Goal: Information Seeking & Learning: Understand process/instructions

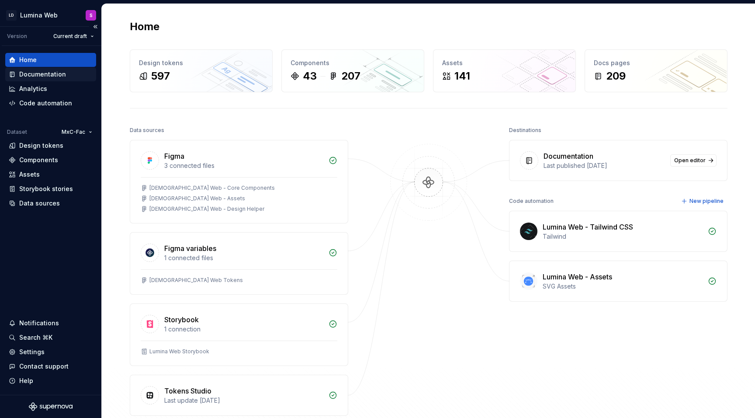
click at [41, 71] on div "Documentation" at bounding box center [42, 74] width 47 height 9
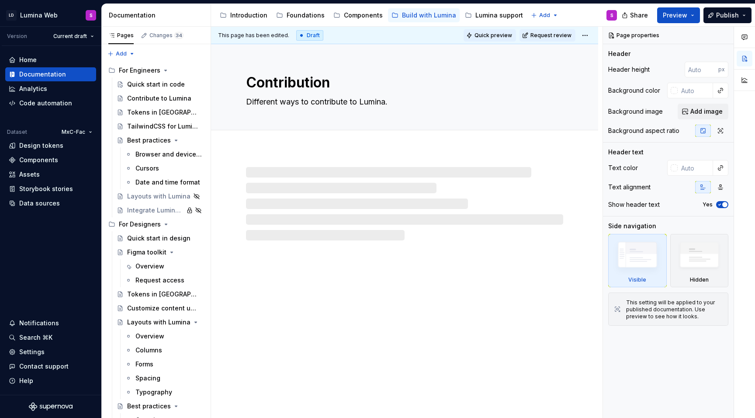
click at [509, 33] on span "Quick preview" at bounding box center [493, 35] width 38 height 7
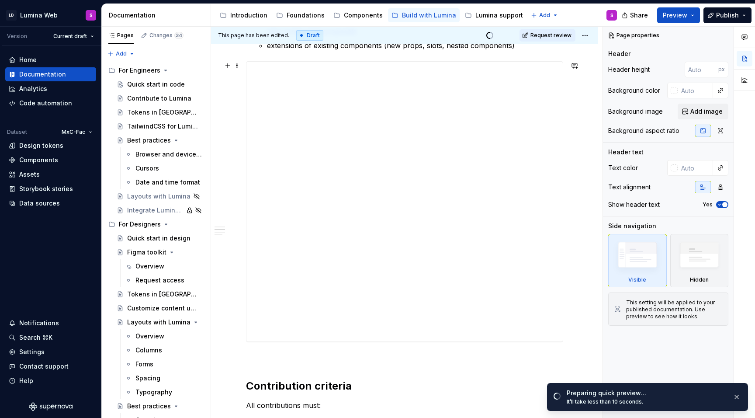
scroll to position [442, 0]
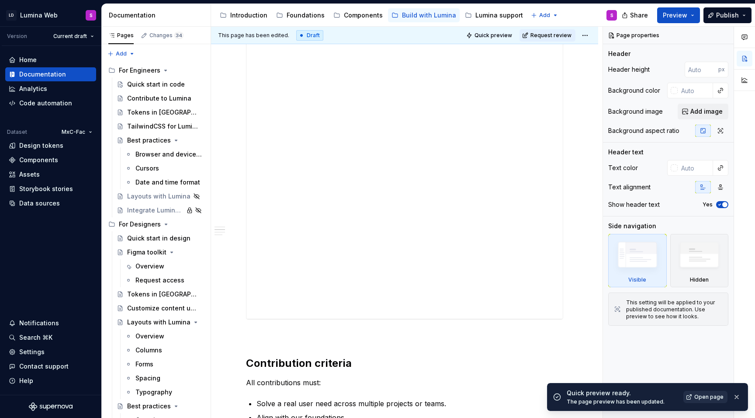
click at [704, 395] on span "Open page" at bounding box center [708, 396] width 29 height 7
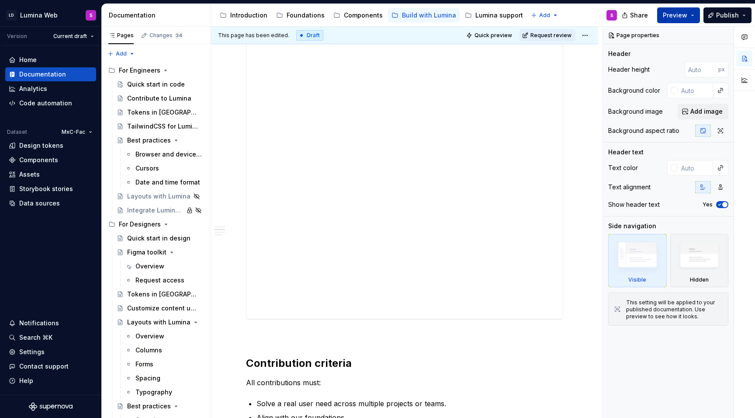
click at [690, 20] on button "Preview" at bounding box center [678, 15] width 43 height 16
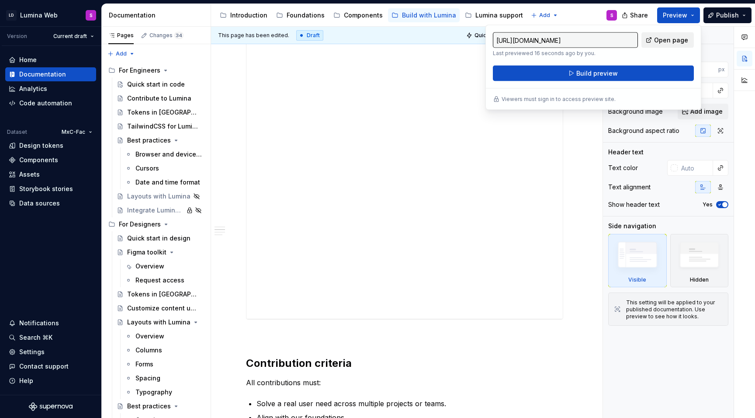
click at [664, 38] on span "Open page" at bounding box center [671, 40] width 34 height 9
click at [656, 40] on link "Open page" at bounding box center [667, 40] width 52 height 16
click at [396, 333] on p at bounding box center [404, 335] width 317 height 10
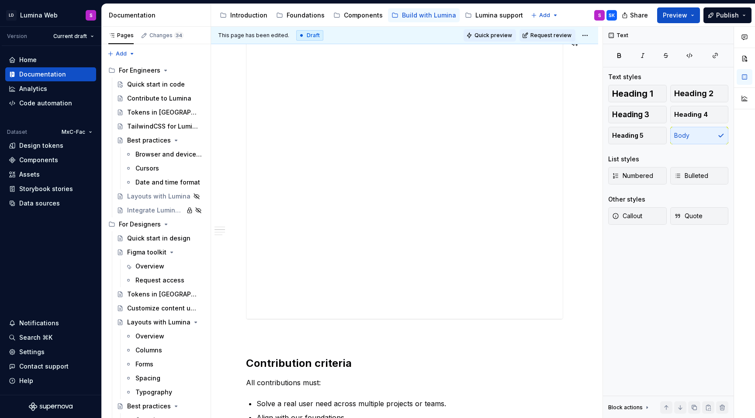
click at [502, 32] on span "Quick preview" at bounding box center [493, 35] width 38 height 7
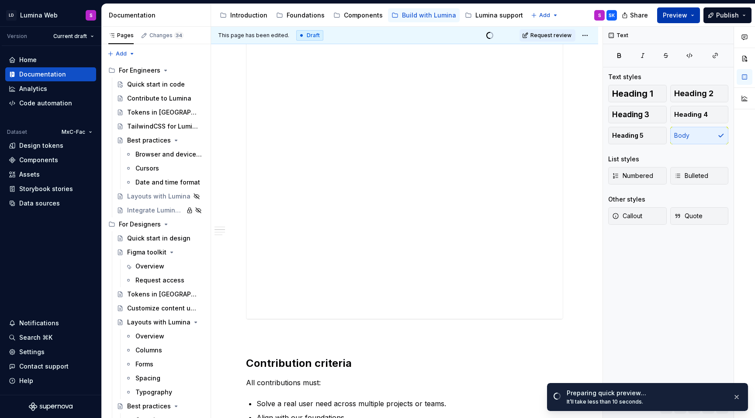
click at [691, 19] on button "Preview" at bounding box center [678, 15] width 43 height 16
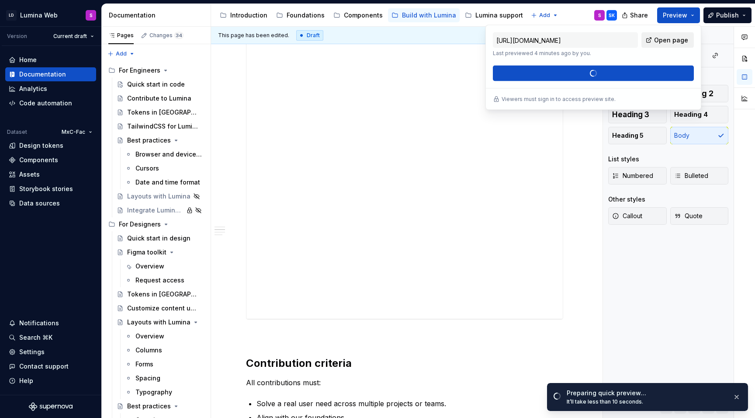
click at [666, 37] on span "Open page" at bounding box center [671, 40] width 34 height 9
click at [736, 394] on button "button" at bounding box center [736, 397] width 11 height 12
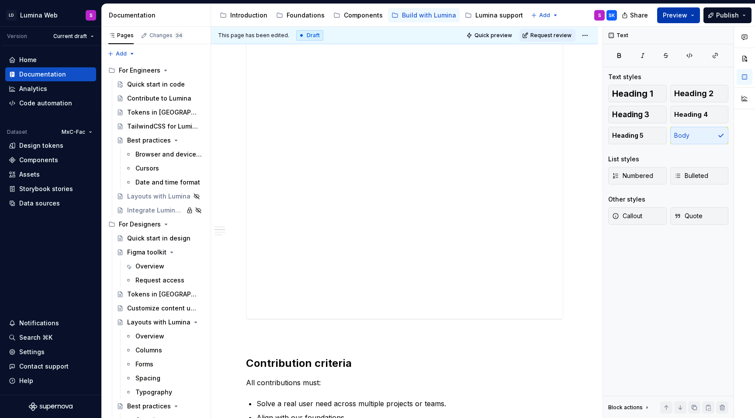
click at [693, 16] on button "Preview" at bounding box center [678, 15] width 43 height 16
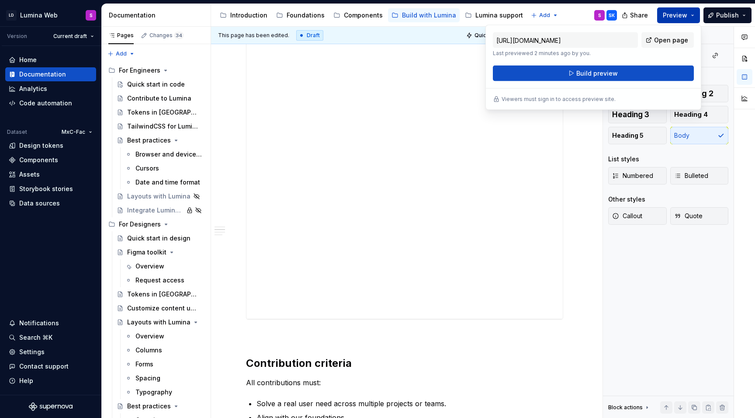
click at [695, 15] on button "Preview" at bounding box center [678, 15] width 43 height 16
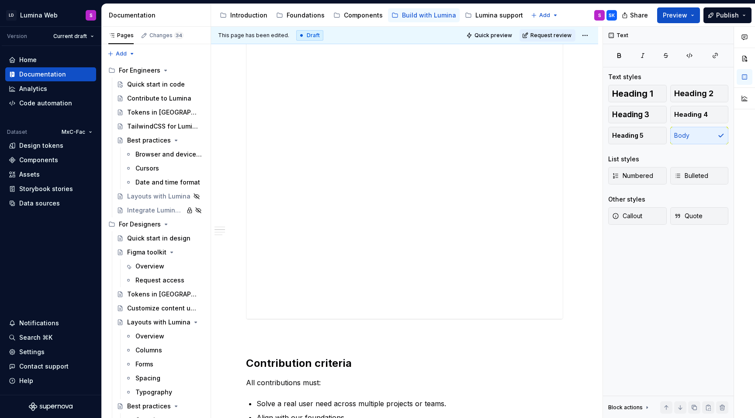
click at [614, 14] on div "SK" at bounding box center [612, 15] width 6 height 7
click at [502, 33] on span "Quick preview" at bounding box center [493, 35] width 38 height 7
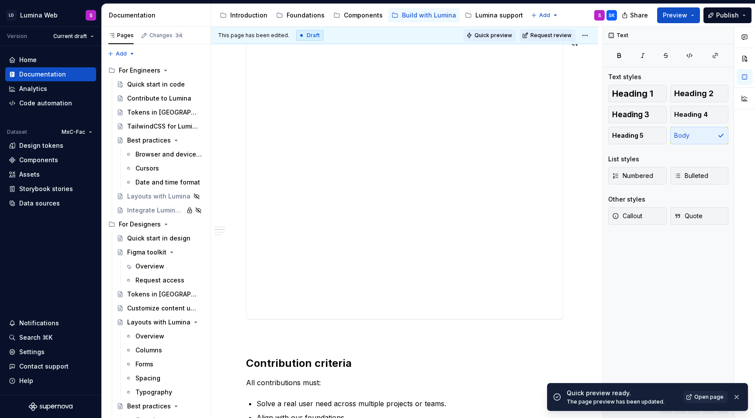
click at [500, 35] on span "Quick preview" at bounding box center [493, 35] width 38 height 7
drag, startPoint x: 500, startPoint y: 35, endPoint x: 523, endPoint y: 42, distance: 24.9
click at [518, 41] on div "Quick preview Request review" at bounding box center [528, 35] width 128 height 12
click at [680, 16] on span "Preview" at bounding box center [675, 15] width 24 height 9
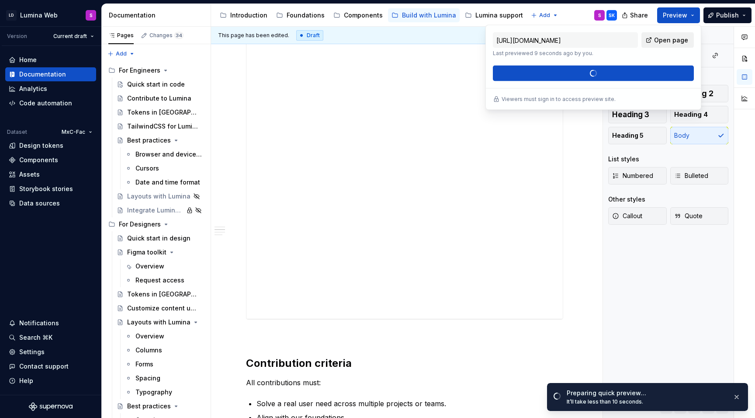
click at [661, 43] on span "Open page" at bounding box center [671, 40] width 34 height 9
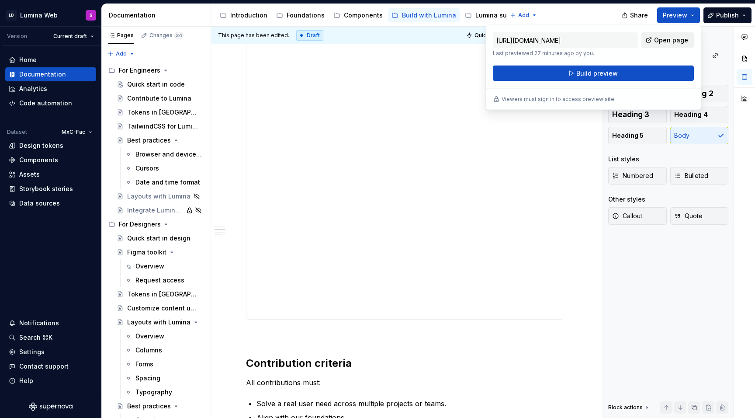
type textarea "*"
